Goal: Browse casually

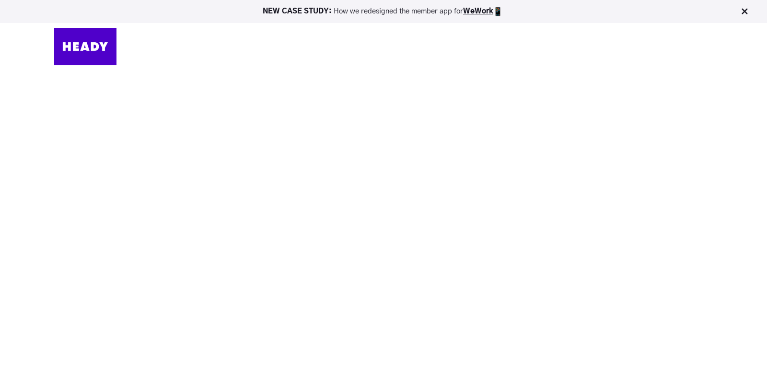
click at [748, 11] on img at bounding box center [745, 12] width 10 height 10
click at [743, 14] on img at bounding box center [745, 12] width 10 height 10
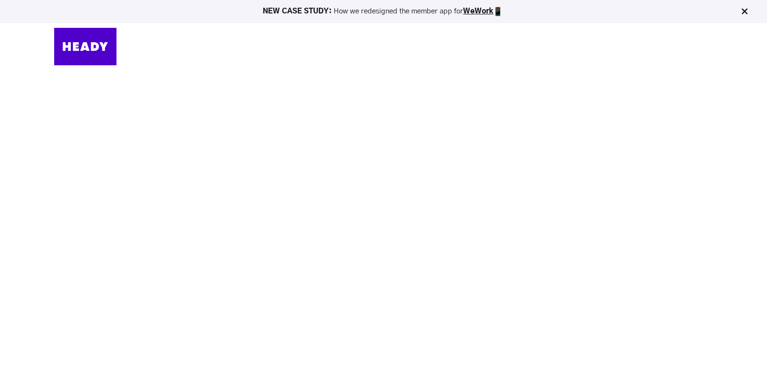
click at [743, 14] on img at bounding box center [745, 12] width 10 height 10
click at [746, 12] on img at bounding box center [745, 12] width 10 height 10
click at [743, 9] on img at bounding box center [745, 12] width 10 height 10
click at [746, 11] on img at bounding box center [745, 12] width 10 height 10
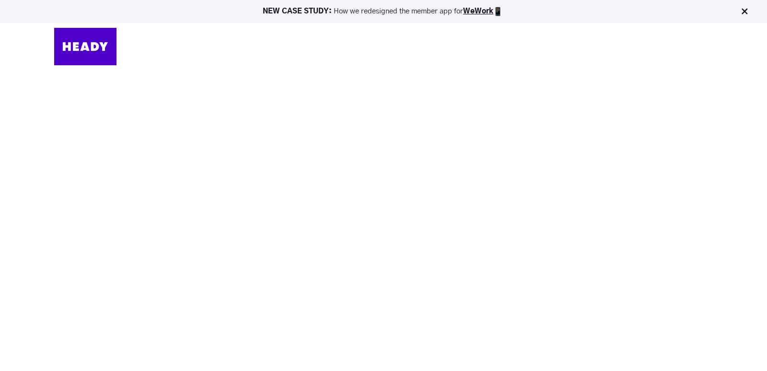
click at [746, 11] on img at bounding box center [745, 12] width 10 height 10
